Goal: Information Seeking & Learning: Learn about a topic

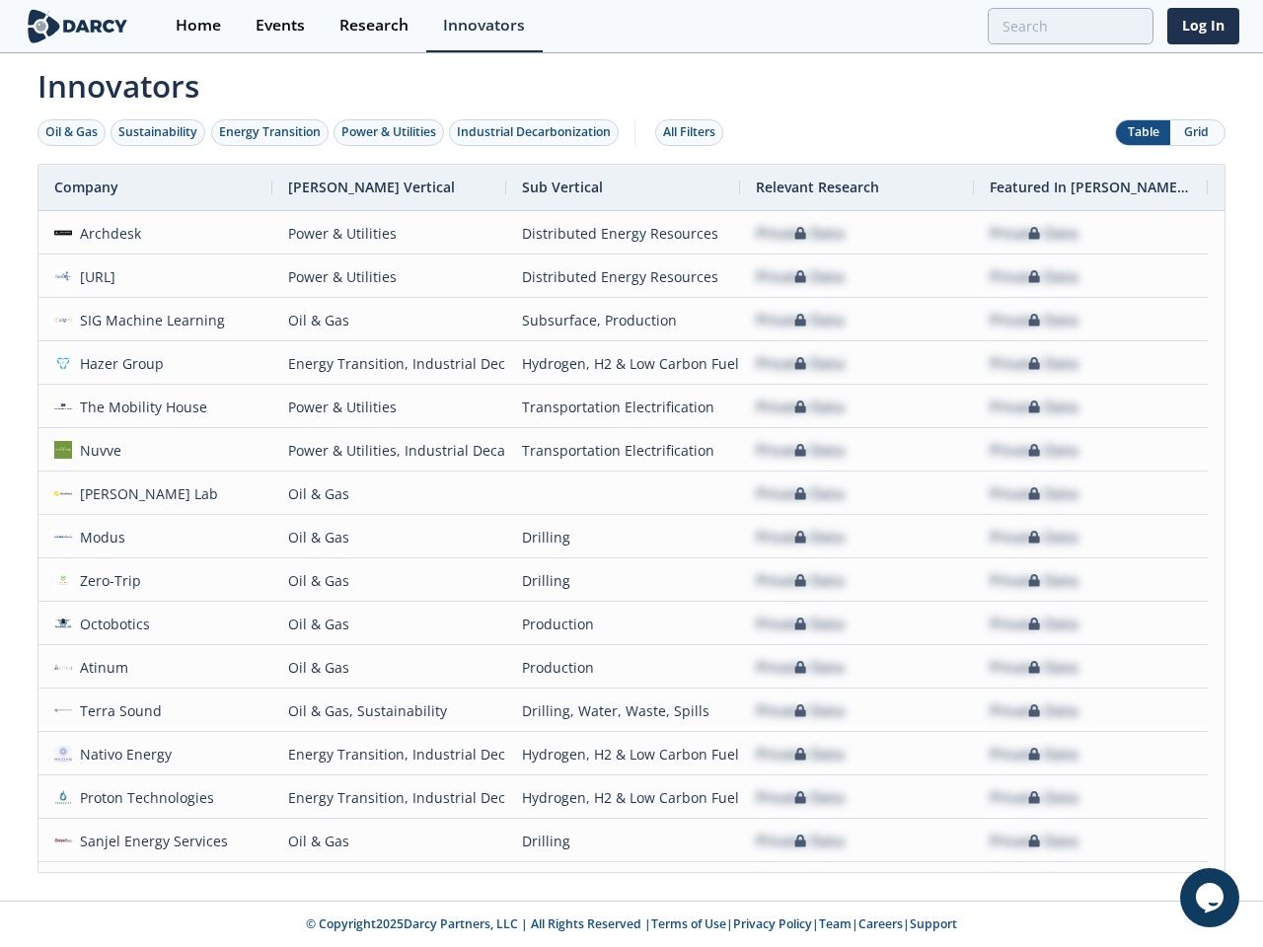
click at [72, 132] on div "Oil & Gas" at bounding box center [71, 132] width 52 height 18
click at [159, 132] on div "Sustainability" at bounding box center [157, 132] width 79 height 18
click at [270, 132] on div "Energy Transition" at bounding box center [270, 132] width 102 height 18
click at [391, 132] on div "Power & Utilities" at bounding box center [388, 132] width 95 height 18
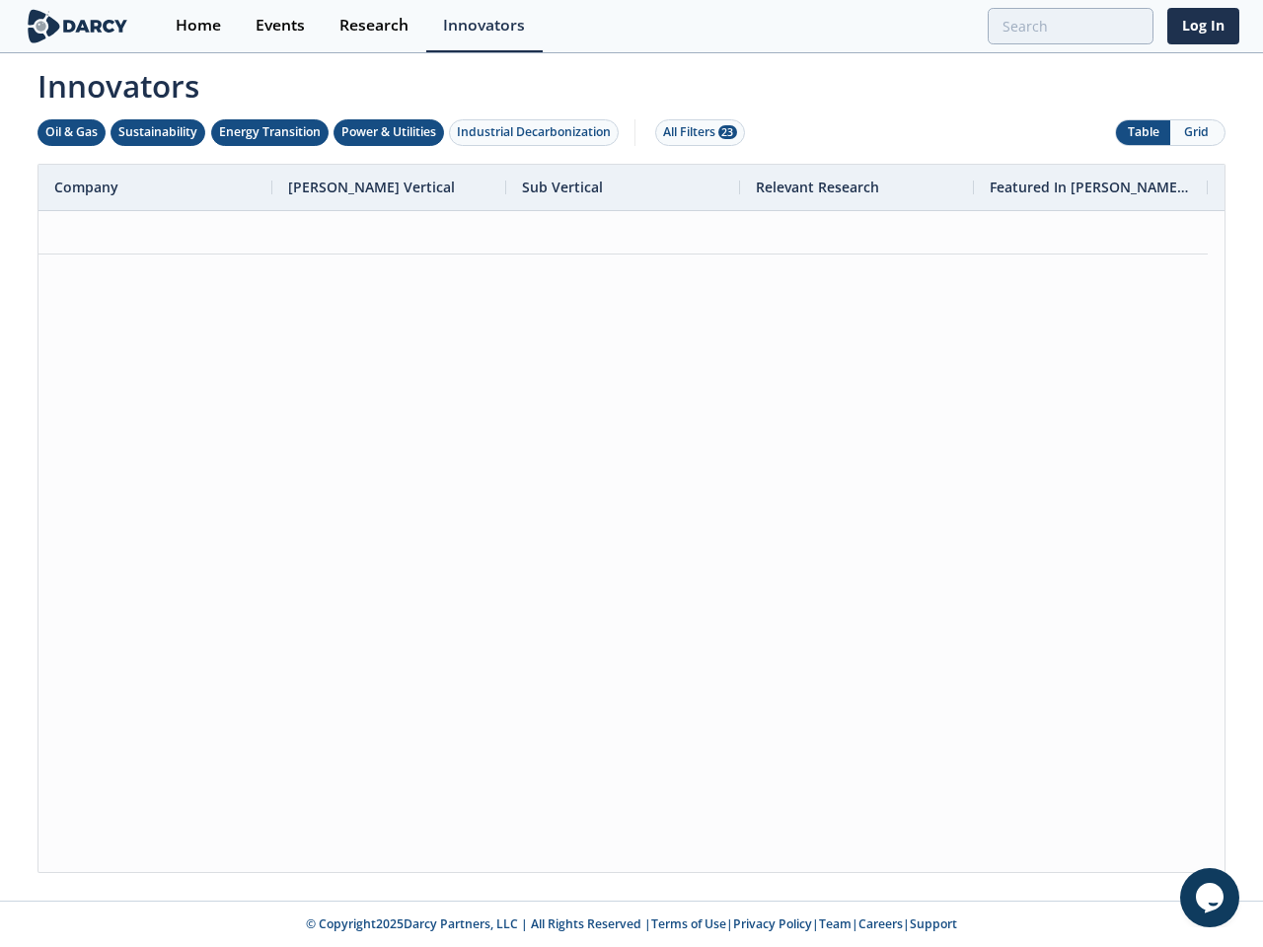
click at [538, 132] on div "Industrial Decarbonization" at bounding box center [534, 132] width 154 height 18
click at [694, 132] on div "All Filters 28" at bounding box center [700, 132] width 74 height 18
